Goal: Transaction & Acquisition: Book appointment/travel/reservation

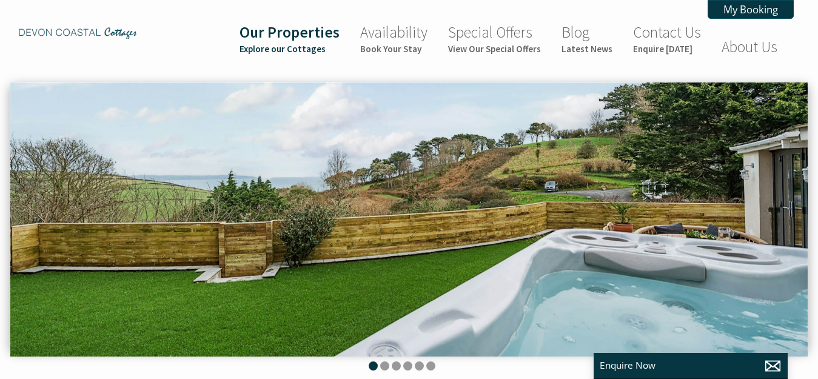
scroll to position [0, 11]
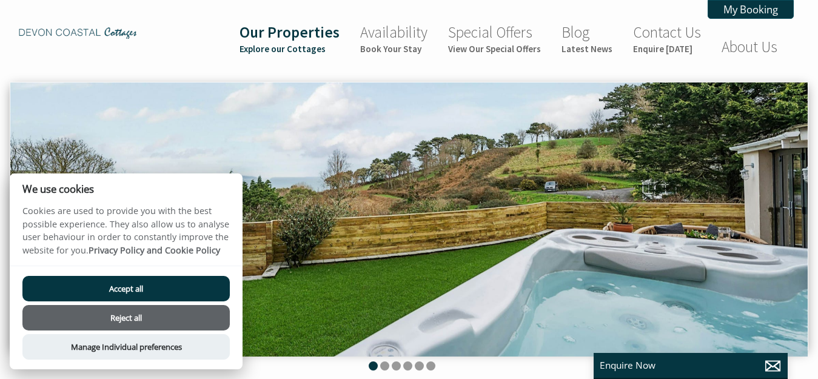
click at [85, 321] on button "Reject all" at bounding box center [125, 317] width 207 height 25
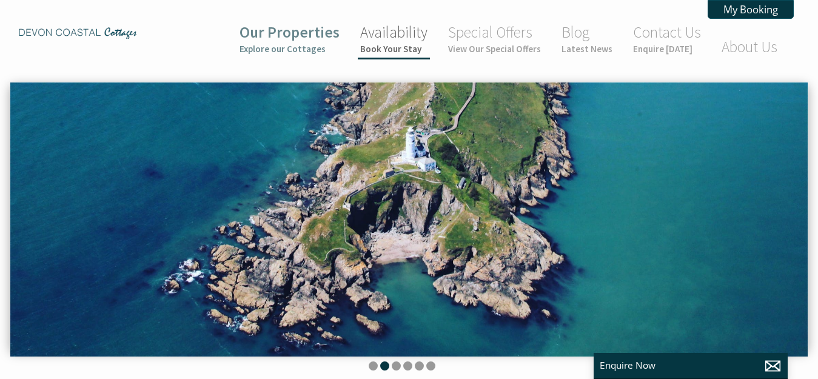
click at [406, 35] on link "Availability Book Your Stay" at bounding box center [393, 38] width 67 height 32
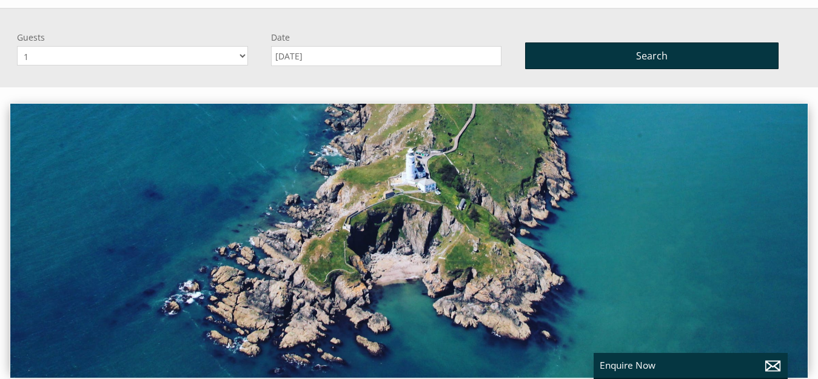
scroll to position [82, 0]
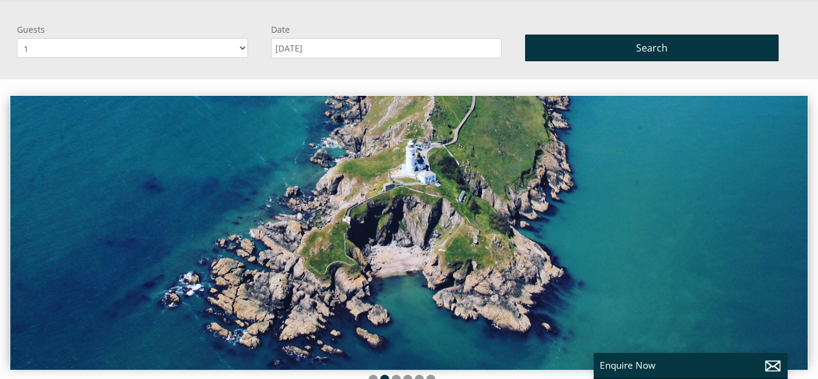
click at [329, 50] on input "[DATE]" at bounding box center [386, 48] width 231 height 20
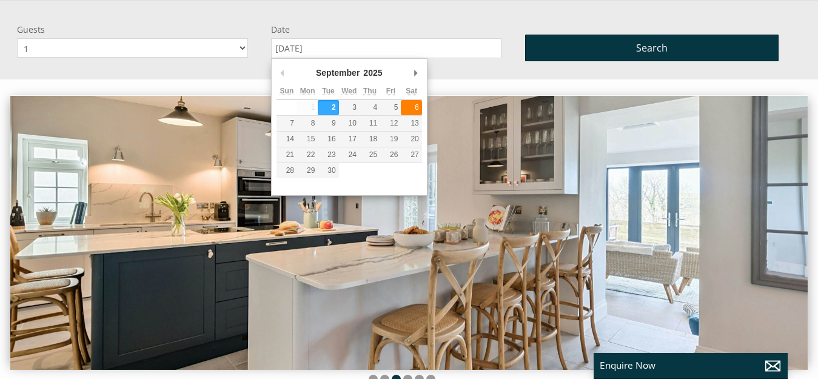
type input "06/09/2025"
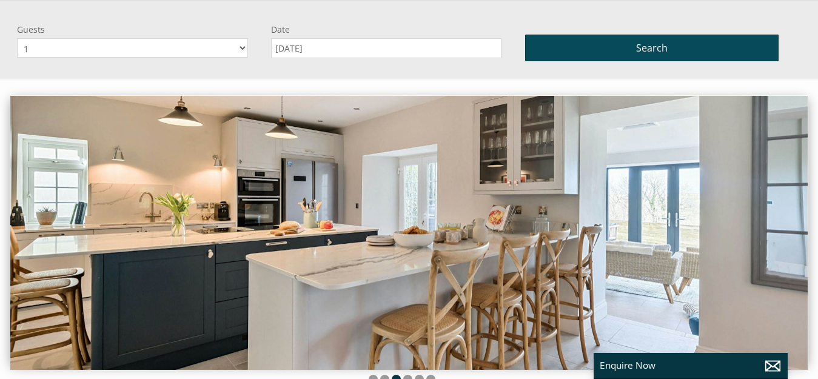
click at [556, 49] on button "Search" at bounding box center [652, 48] width 254 height 27
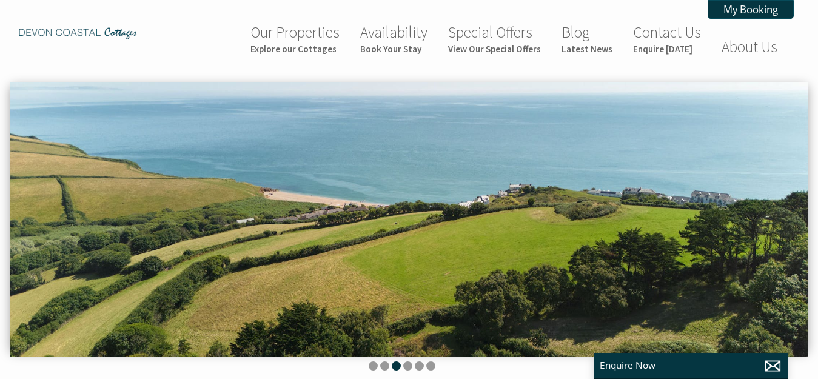
scroll to position [4, 0]
